Goal: Browse casually

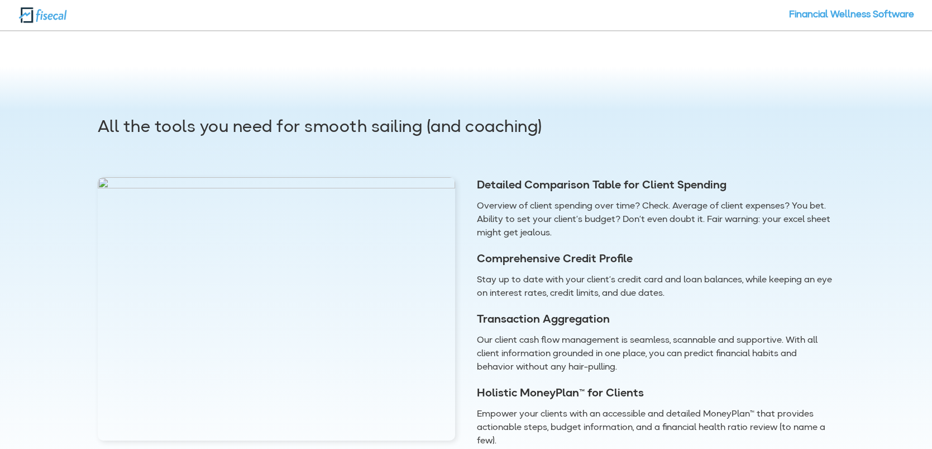
scroll to position [643, 0]
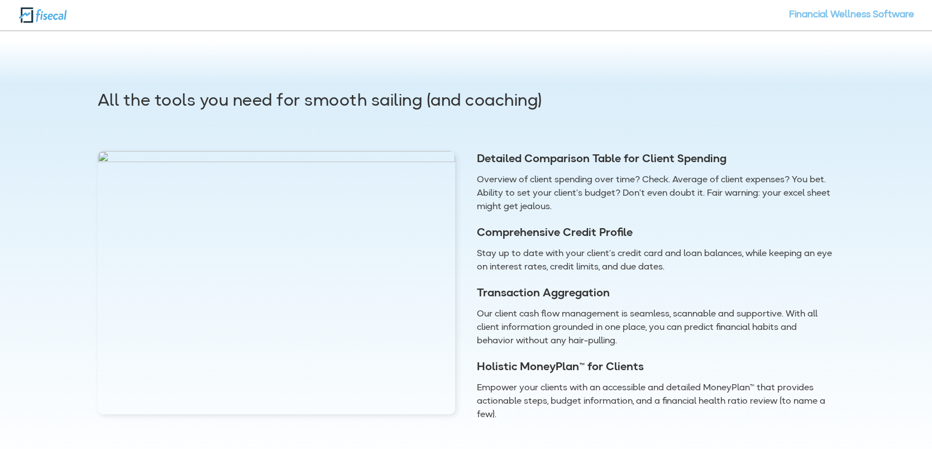
click at [823, 15] on link "Financial Wellness Software" at bounding box center [851, 20] width 125 height 19
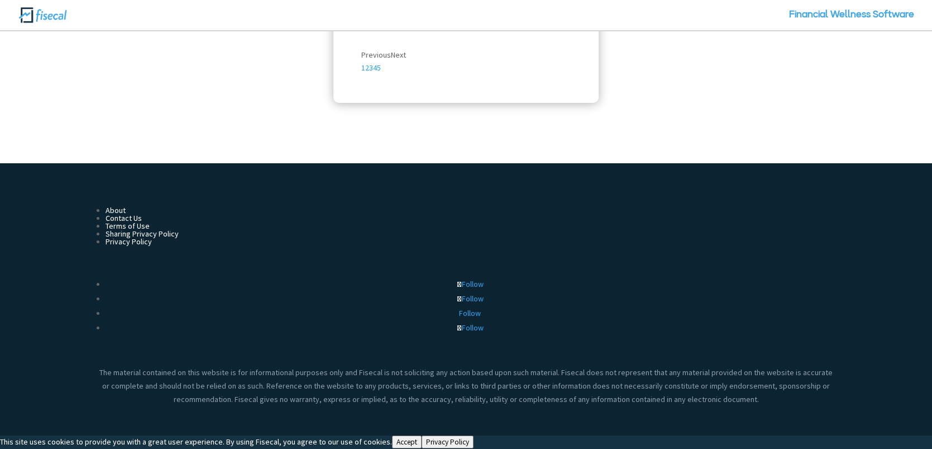
scroll to position [1401, 0]
